Goal: Information Seeking & Learning: Learn about a topic

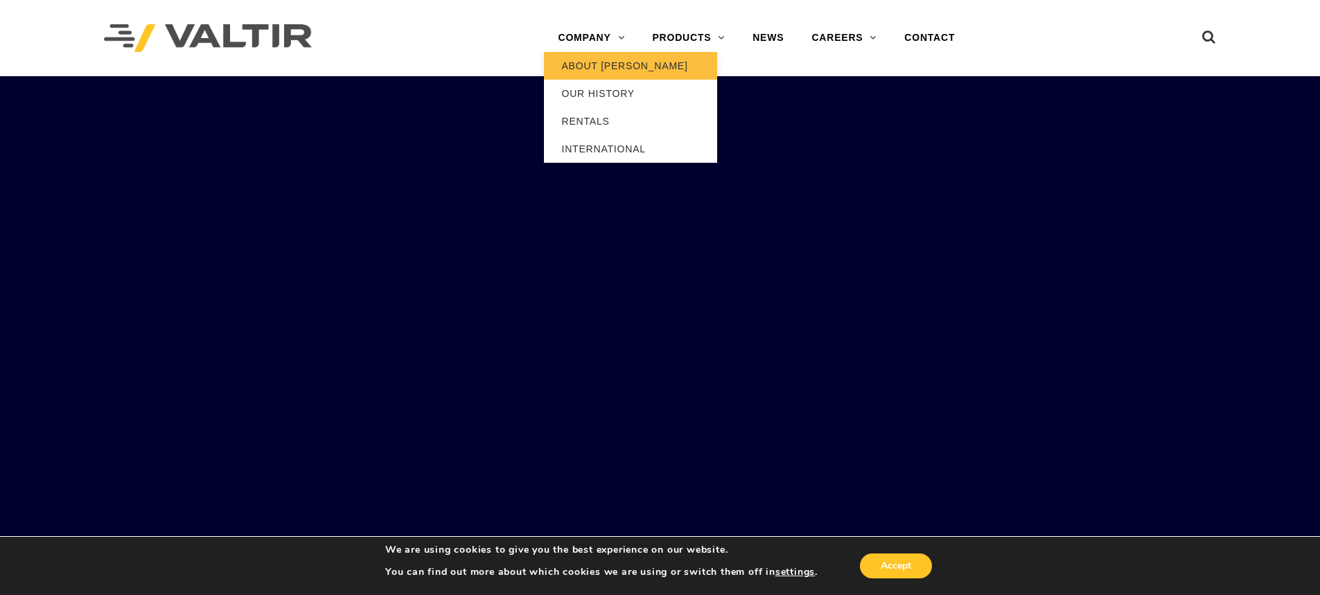
click at [607, 68] on link "ABOUT [PERSON_NAME]" at bounding box center [630, 66] width 173 height 28
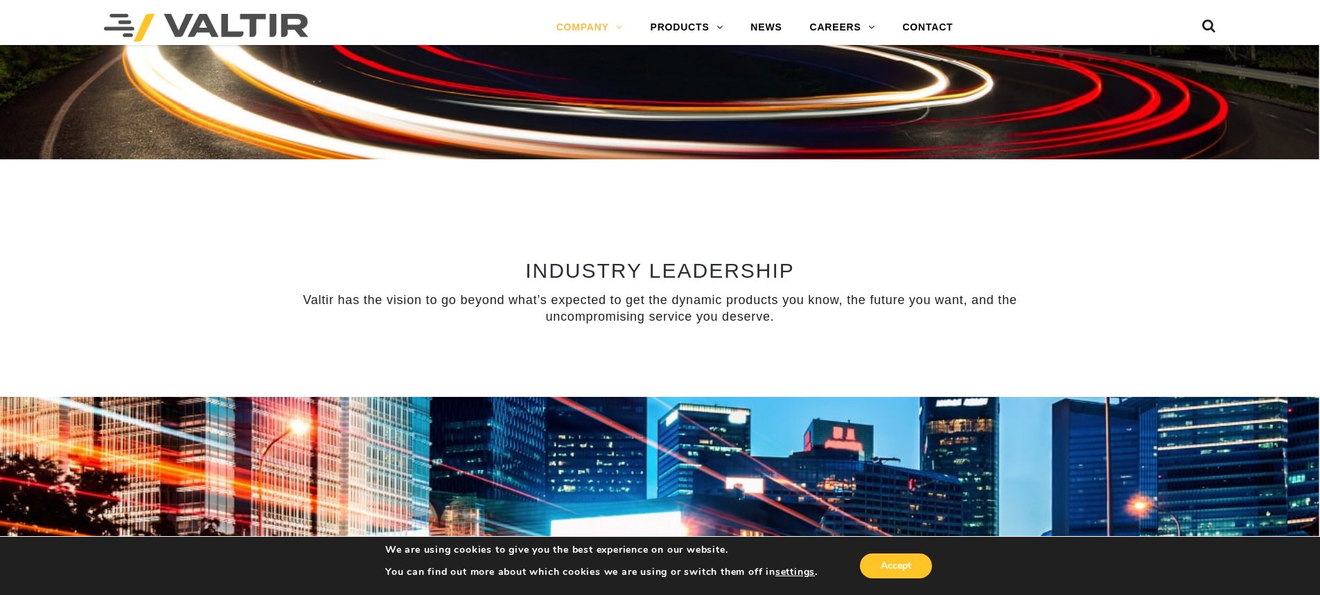
scroll to position [1039, 0]
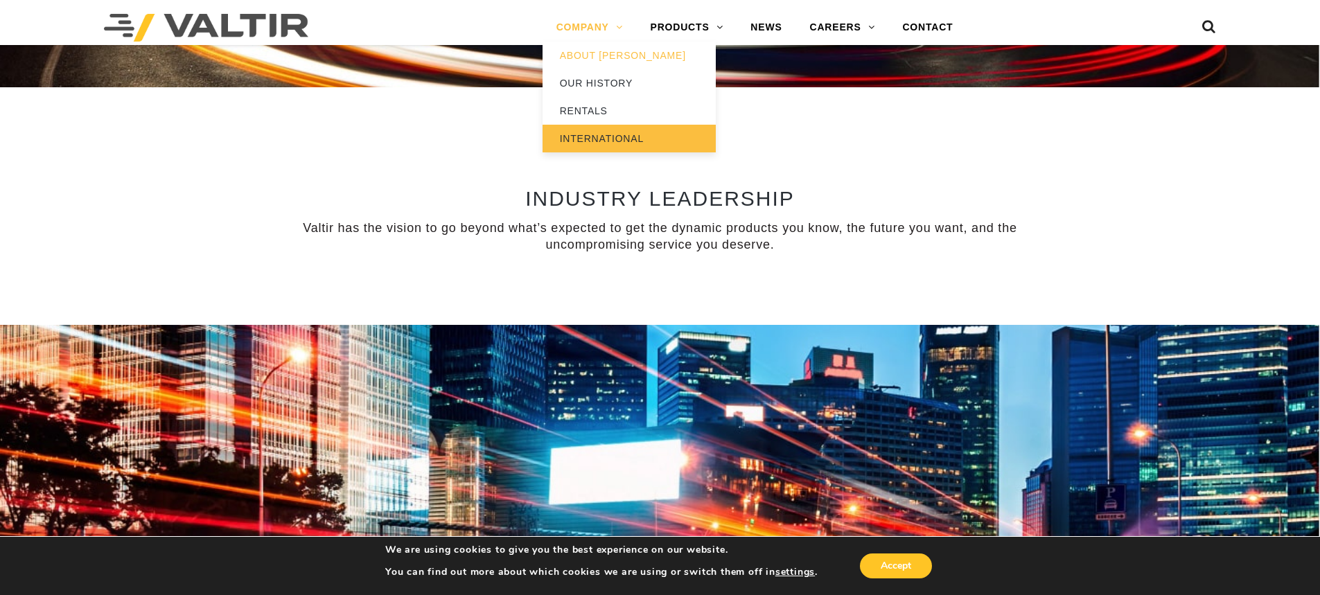
click at [581, 146] on link "INTERNATIONAL" at bounding box center [628, 139] width 173 height 28
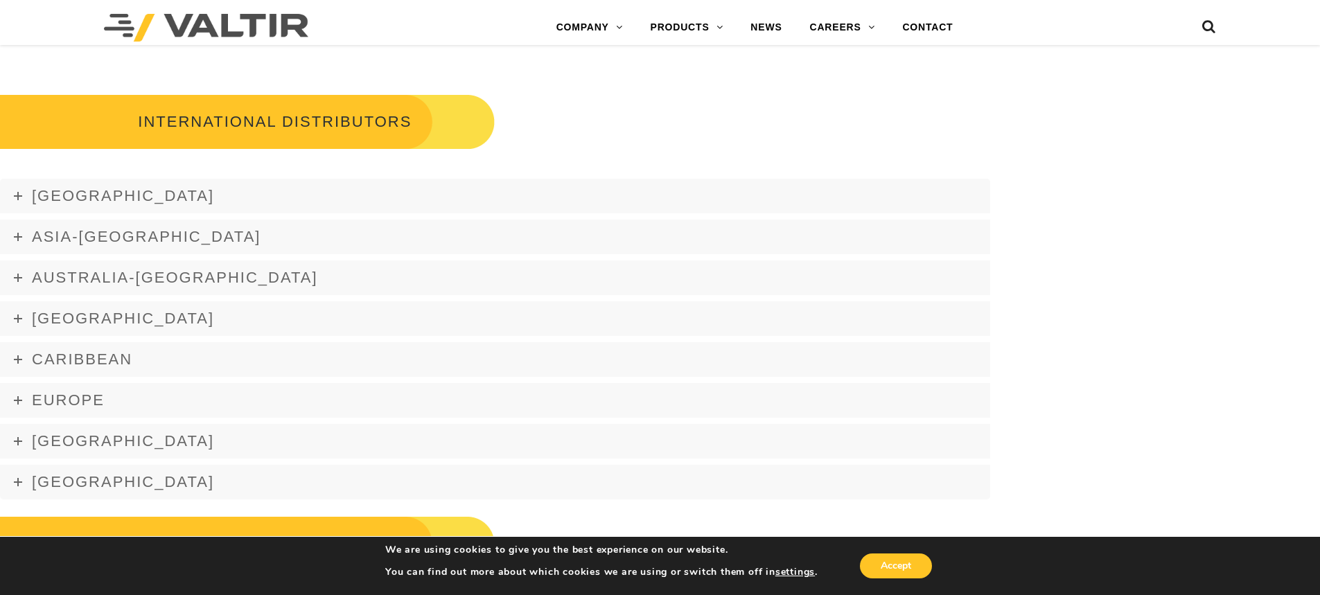
scroll to position [1732, 0]
